Goal: Task Accomplishment & Management: Manage account settings

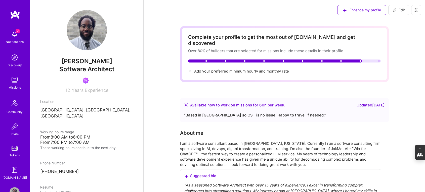
click at [416, 10] on icon at bounding box center [416, 10] width 4 height 4
click at [400, 45] on button "Log Out" at bounding box center [403, 47] width 38 height 13
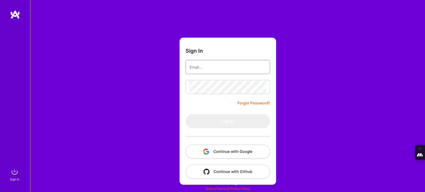
click at [246, 64] on input "email" at bounding box center [228, 67] width 76 height 13
type input "[PERSON_NAME][EMAIL_ADDRESS][DOMAIN_NAME]"
click at [232, 153] on button "Continue with Google" at bounding box center [228, 152] width 85 height 14
